Goal: Task Accomplishment & Management: Complete application form

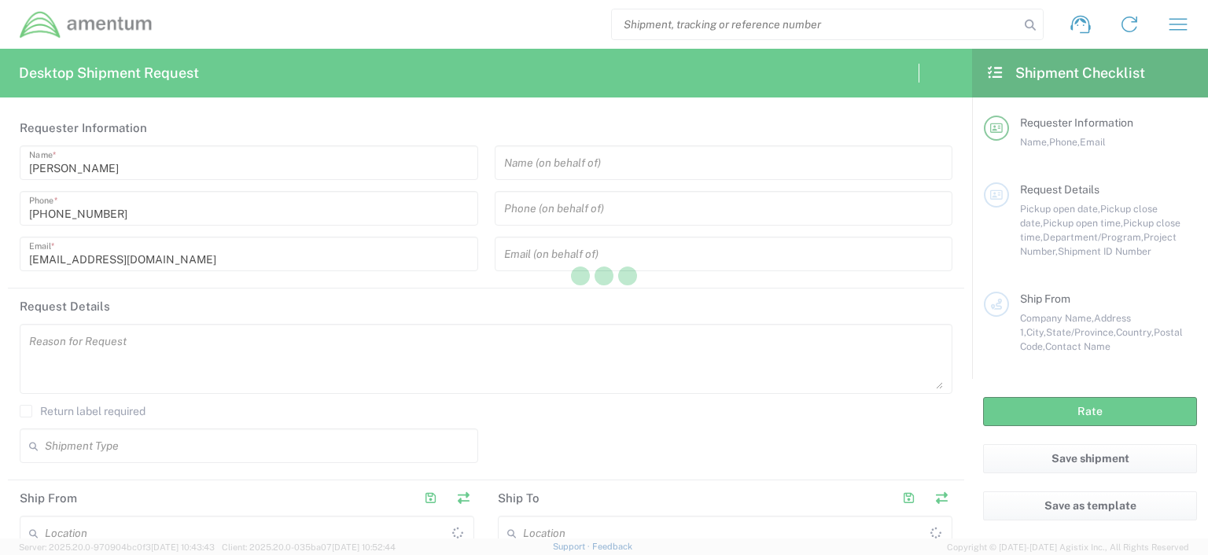
type input "United States"
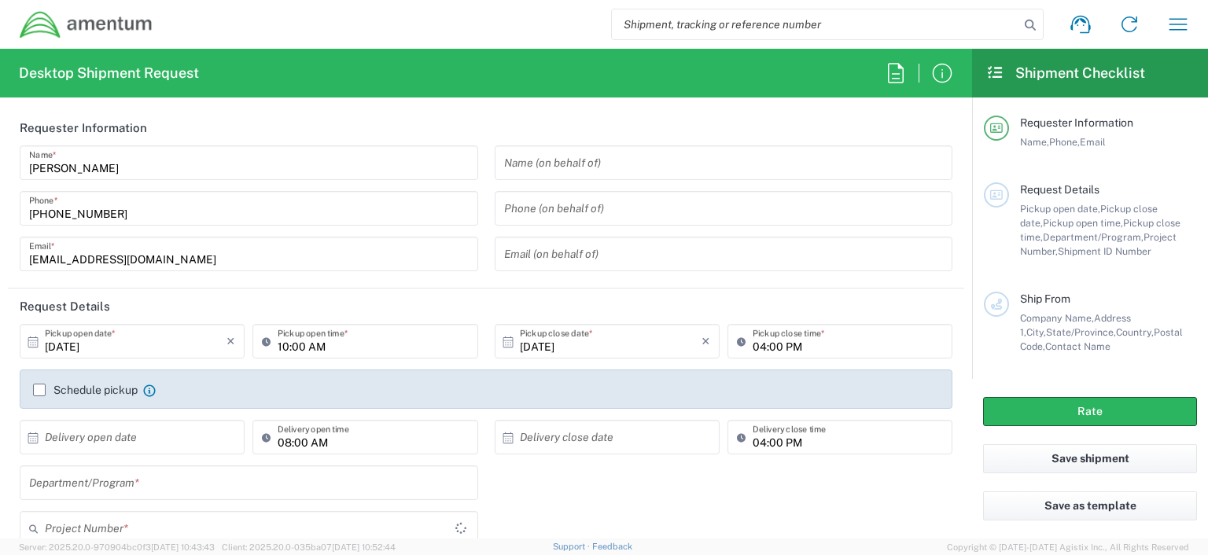
type input "OCCP.100054.00000"
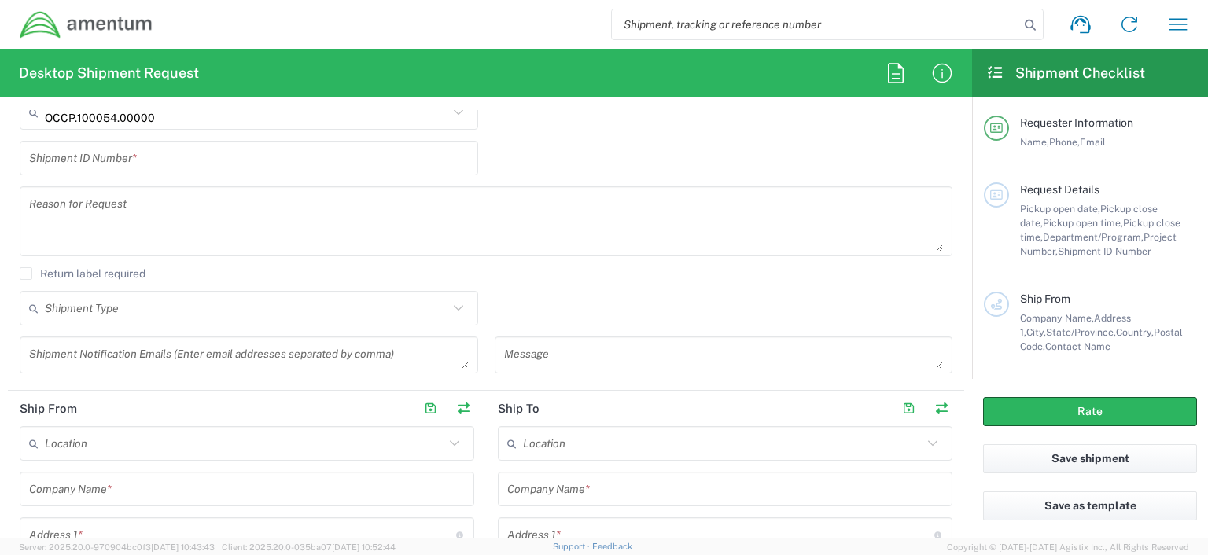
scroll to position [424, 0]
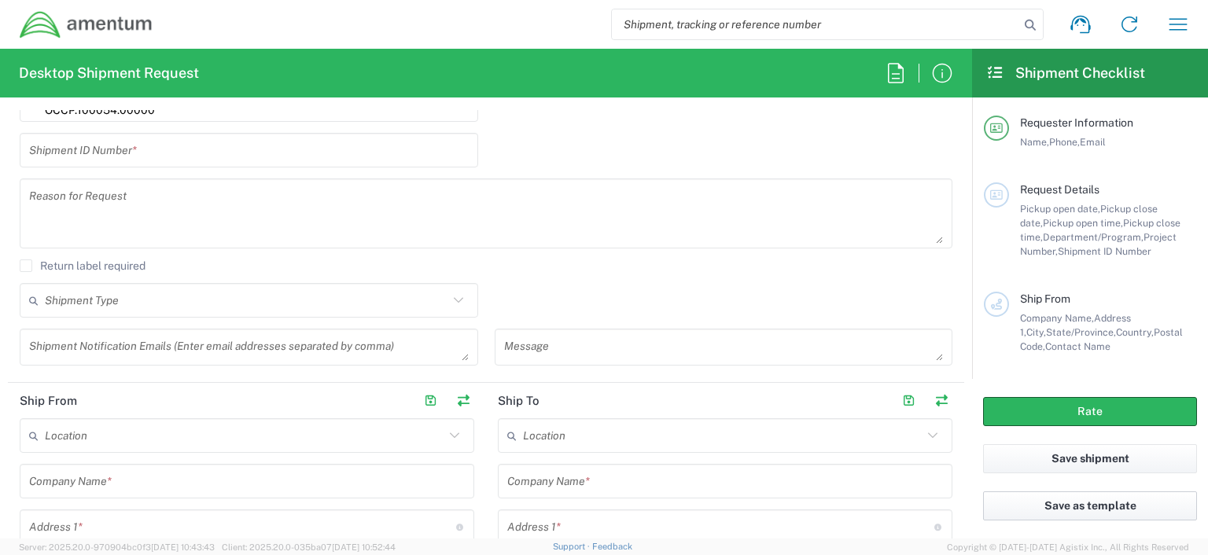
click at [1091, 507] on button "Save as template" at bounding box center [1090, 505] width 214 height 29
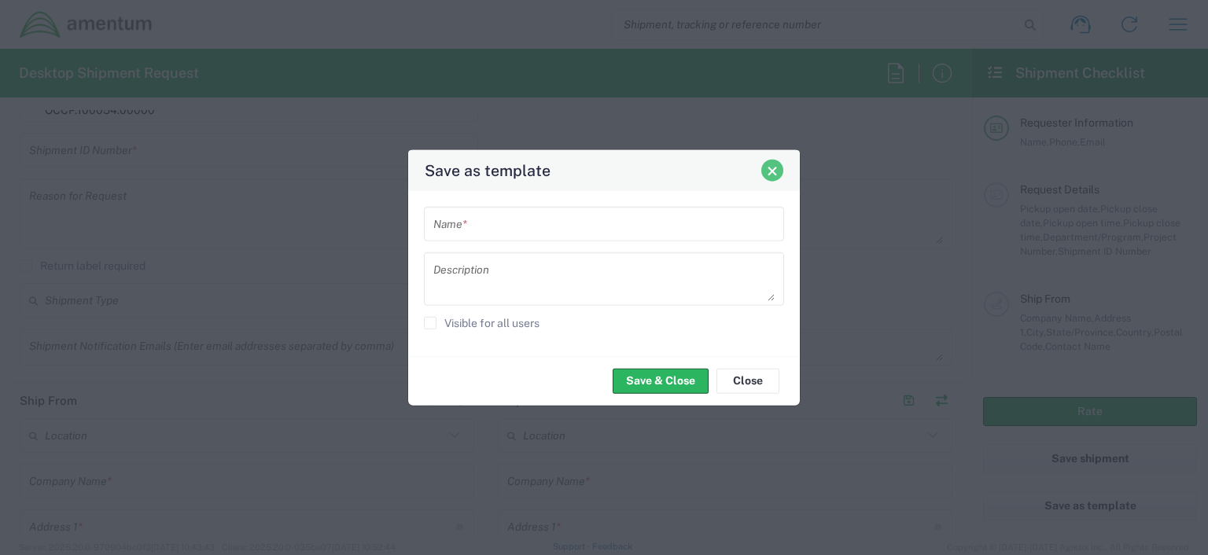
click at [782, 174] on button "Close" at bounding box center [772, 171] width 22 height 22
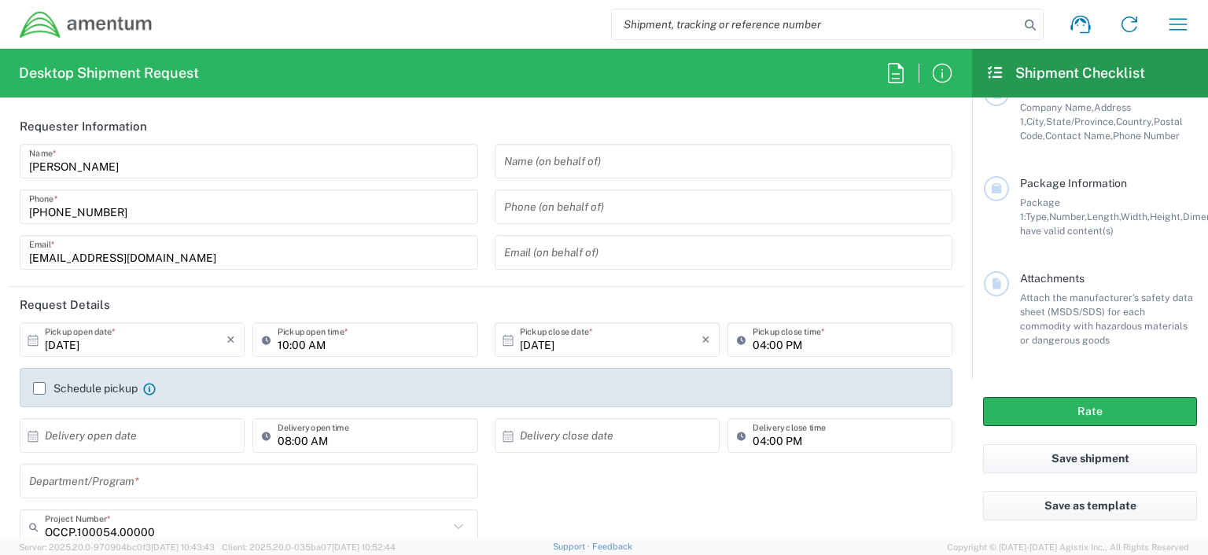
scroll to position [0, 0]
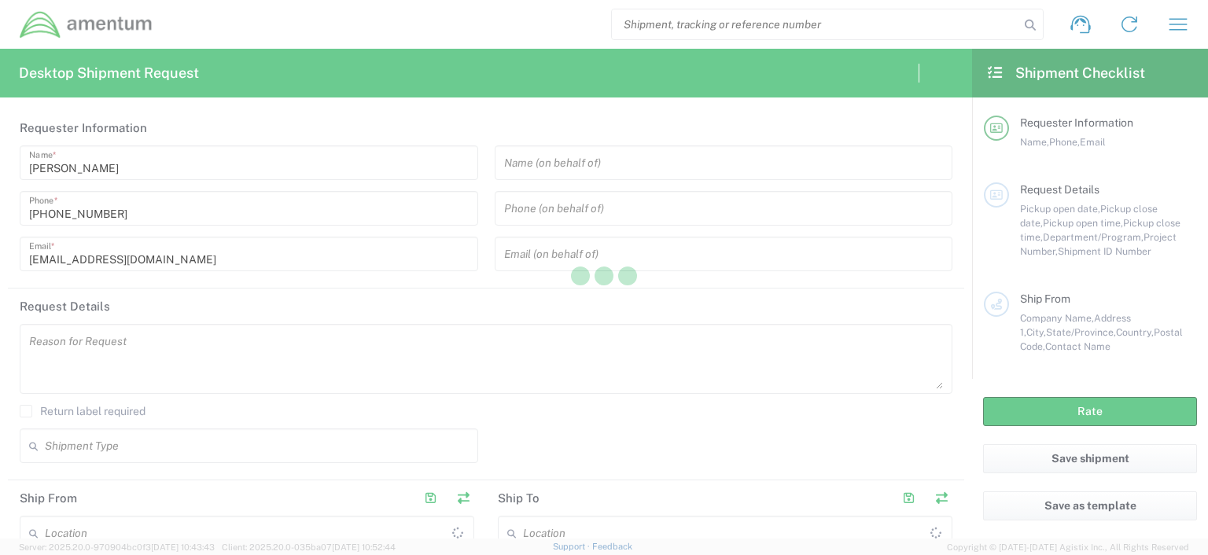
type input "United States"
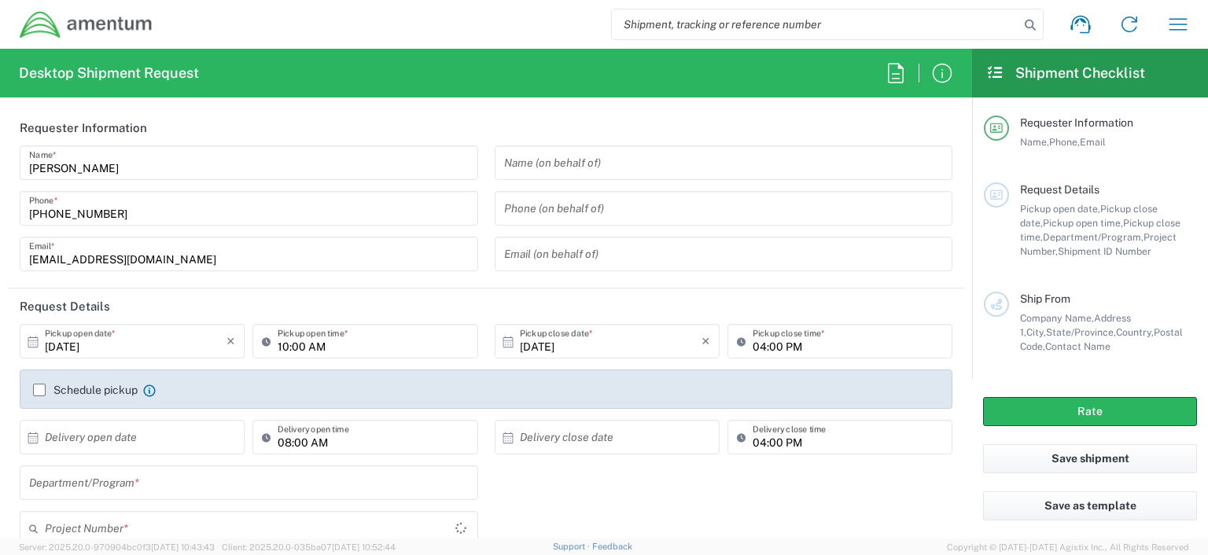
type input "OCCP.100054.00000"
